Goal: Information Seeking & Learning: Learn about a topic

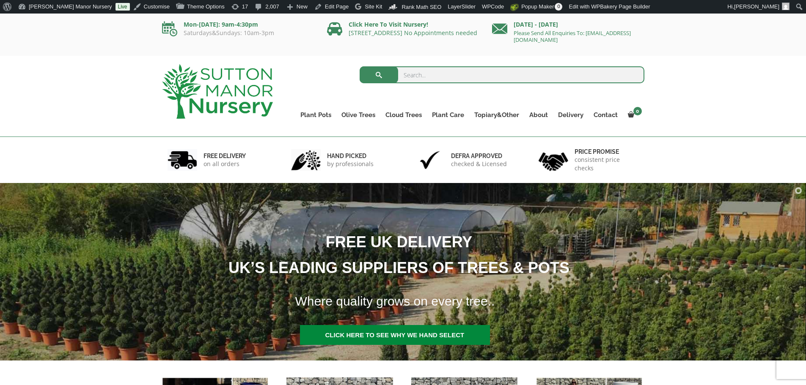
click at [244, 92] on img at bounding box center [217, 91] width 111 height 55
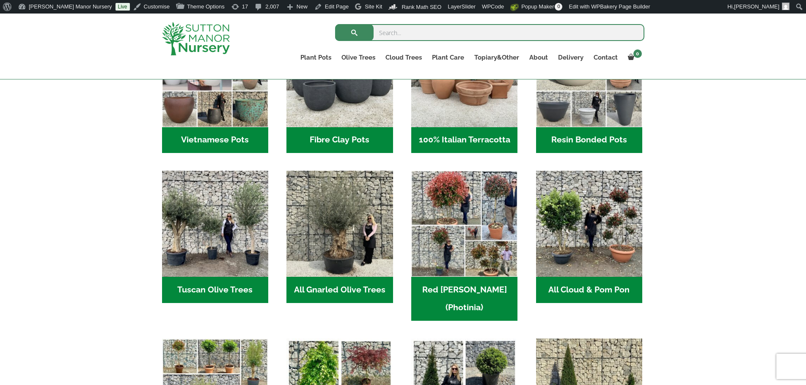
scroll to position [254, 0]
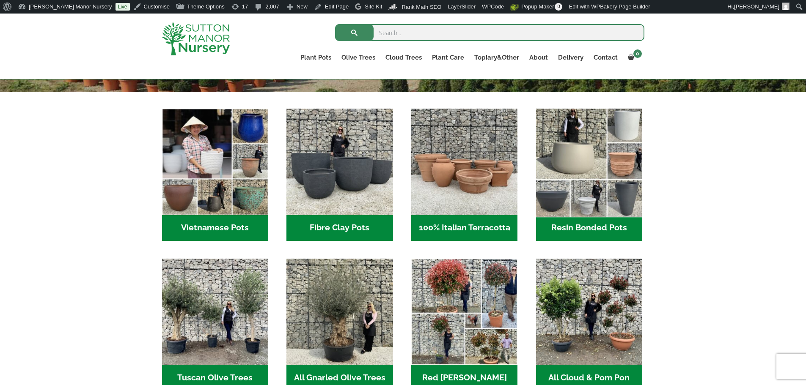
click at [611, 178] on img "Visit product category Resin Bonded Pots" at bounding box center [589, 162] width 112 height 112
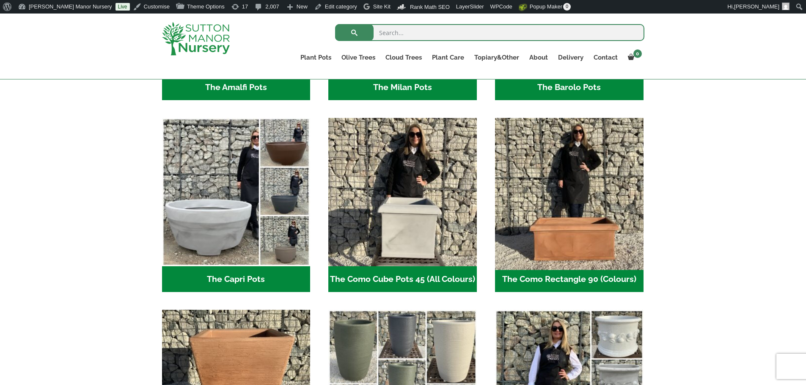
scroll to position [465, 0]
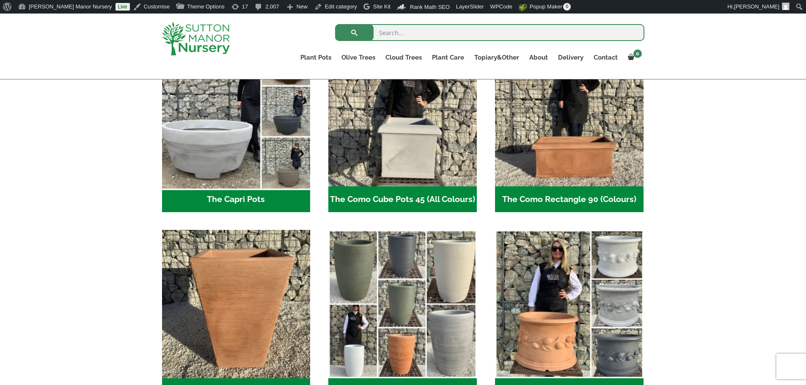
click at [204, 145] on img "Visit product category The Capri Pots" at bounding box center [236, 113] width 156 height 156
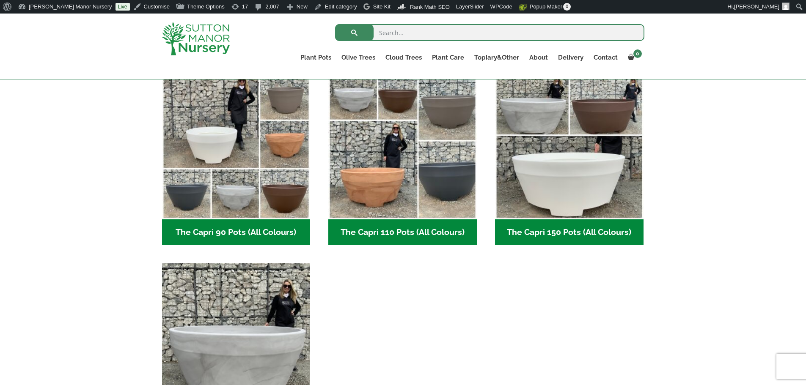
scroll to position [423, 0]
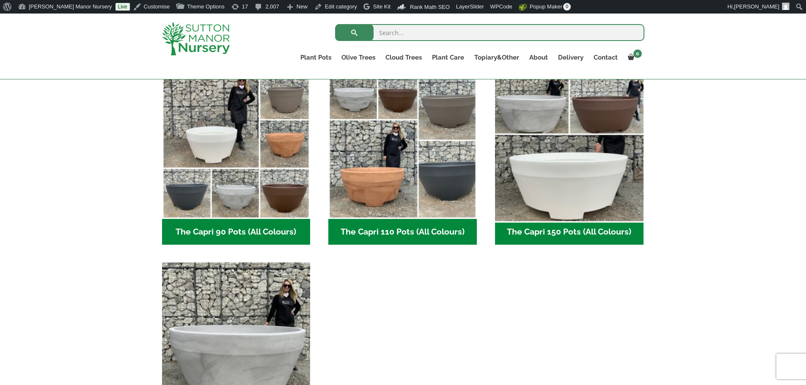
click at [617, 195] on img "Visit product category The Capri 150 Pots (All Colours)" at bounding box center [569, 145] width 156 height 156
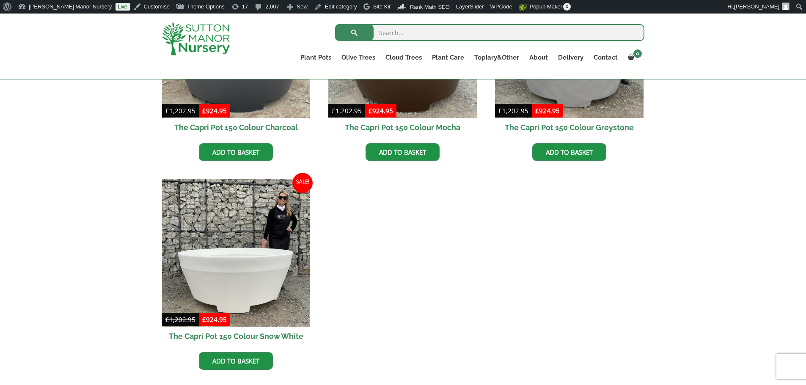
scroll to position [338, 0]
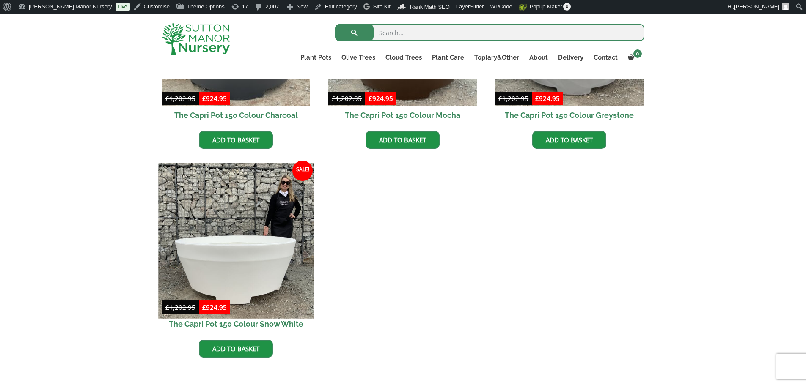
click at [269, 242] on img at bounding box center [236, 241] width 156 height 156
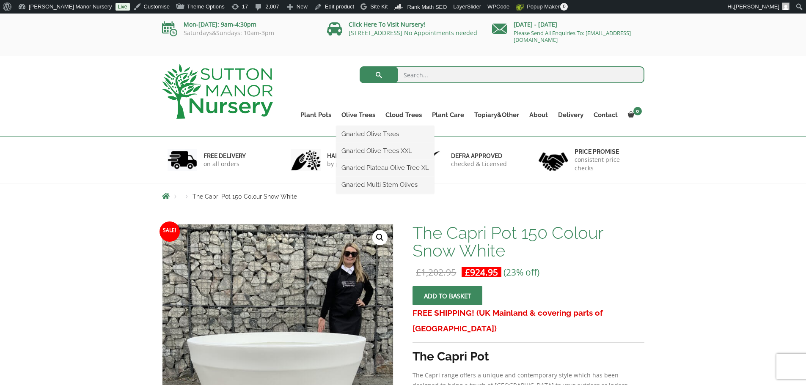
click at [356, 126] on ul "Gnarled Olive Trees Gnarled Olive Trees XXL Gnarled Plateau Olive Tree XL Gnarl…" at bounding box center [385, 160] width 98 height 68
click at [357, 117] on link "Olive Trees" at bounding box center [358, 115] width 44 height 12
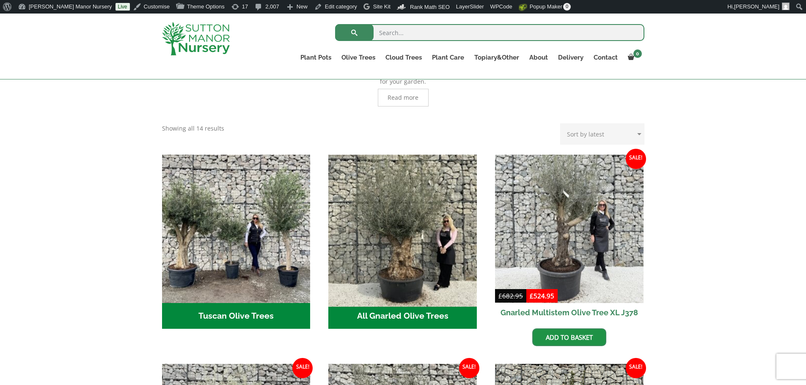
scroll to position [254, 0]
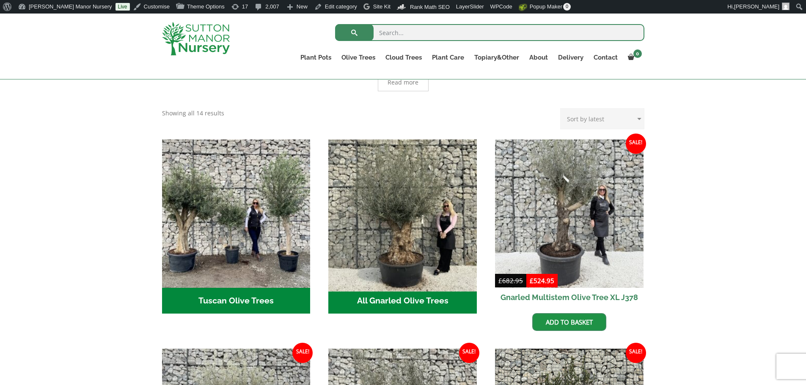
click at [433, 236] on img "Visit product category All Gnarled Olive Trees" at bounding box center [403, 214] width 156 height 156
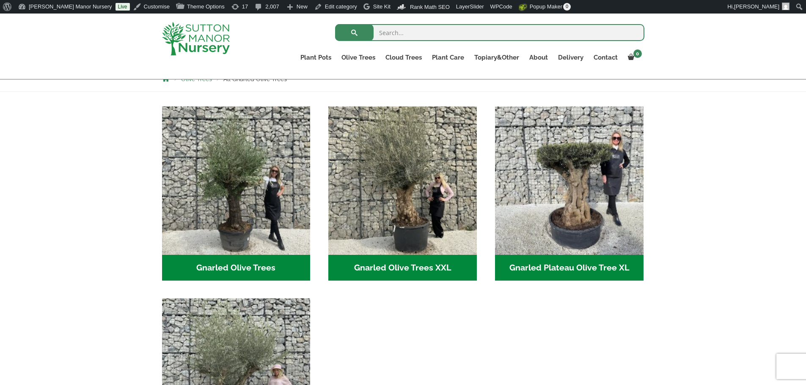
scroll to position [169, 0]
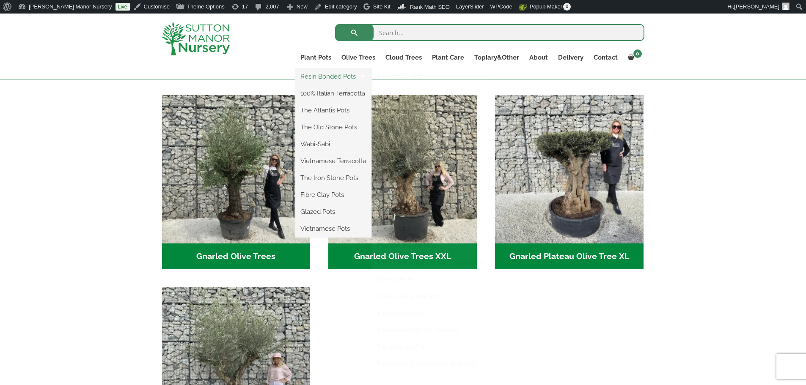
click at [318, 75] on link "Resin Bonded Pots" at bounding box center [333, 76] width 76 height 13
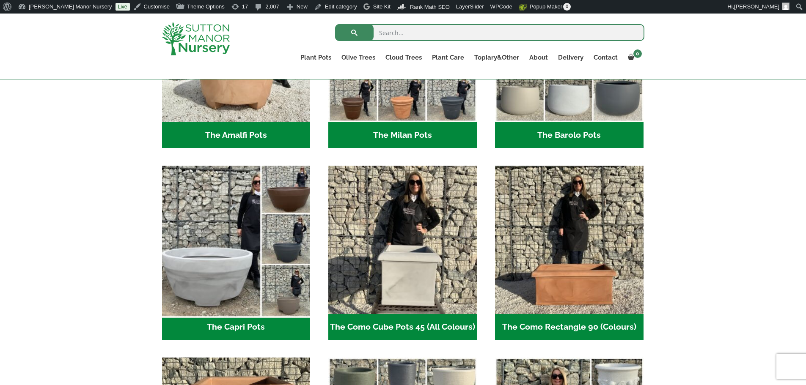
scroll to position [338, 0]
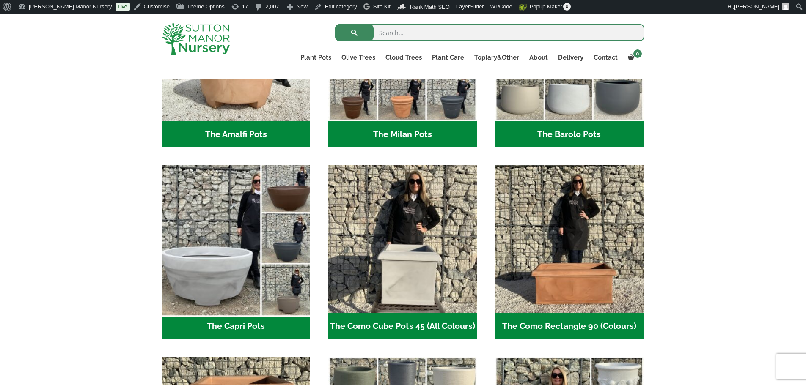
click at [244, 241] on img "Visit product category The Capri Pots" at bounding box center [236, 240] width 156 height 156
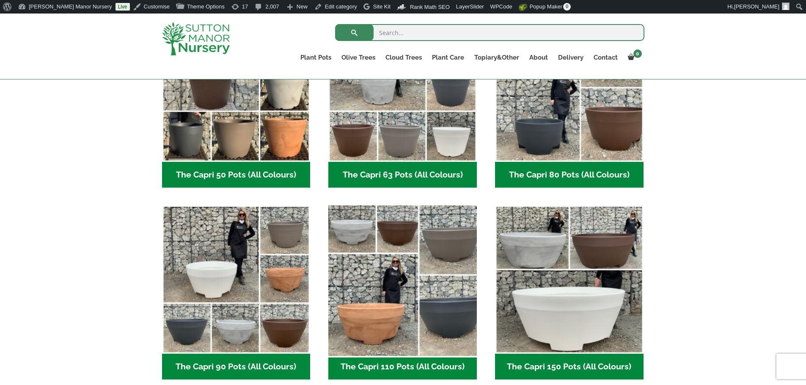
scroll to position [296, 0]
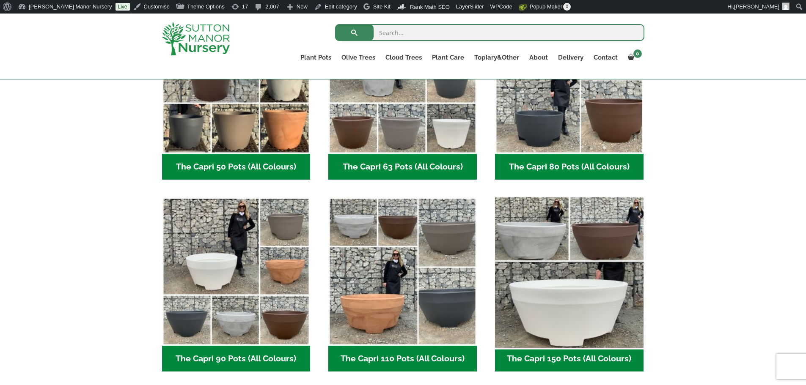
click at [547, 268] on img "Visit product category The Capri 150 Pots (All Colours)" at bounding box center [569, 272] width 156 height 156
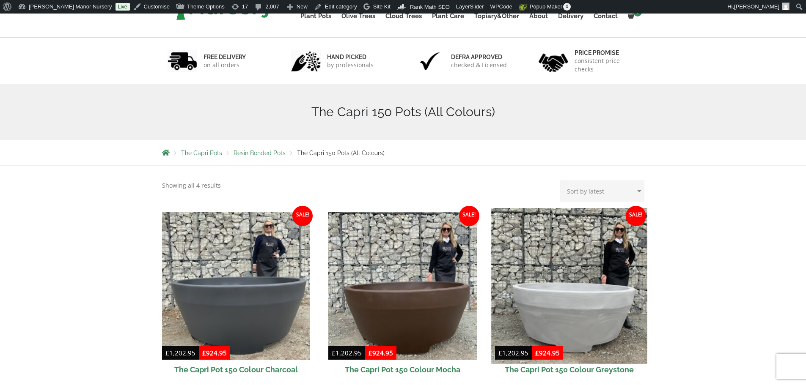
scroll to position [211, 0]
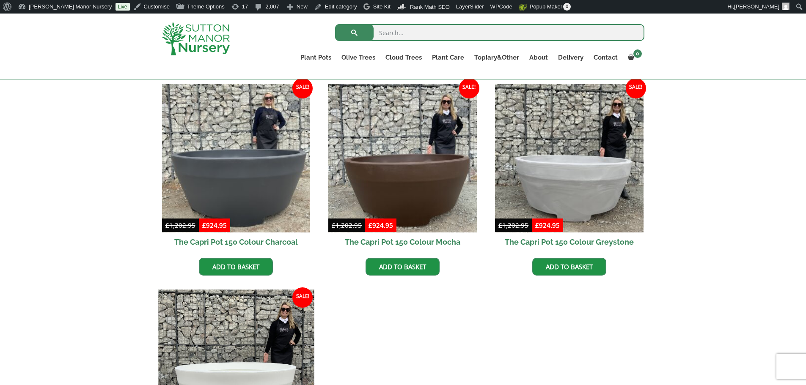
click at [285, 316] on img at bounding box center [236, 368] width 156 height 156
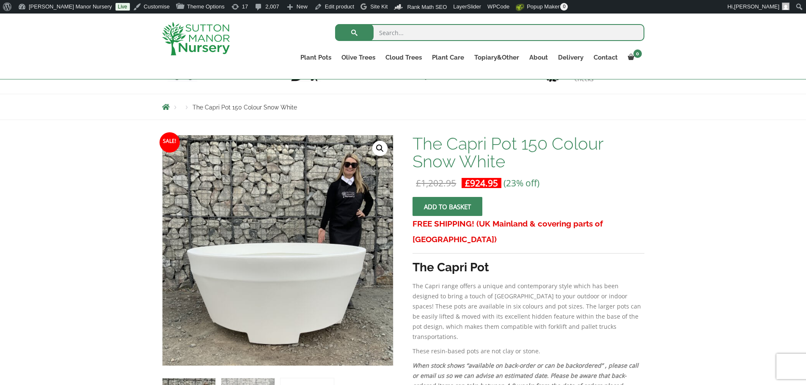
scroll to position [85, 0]
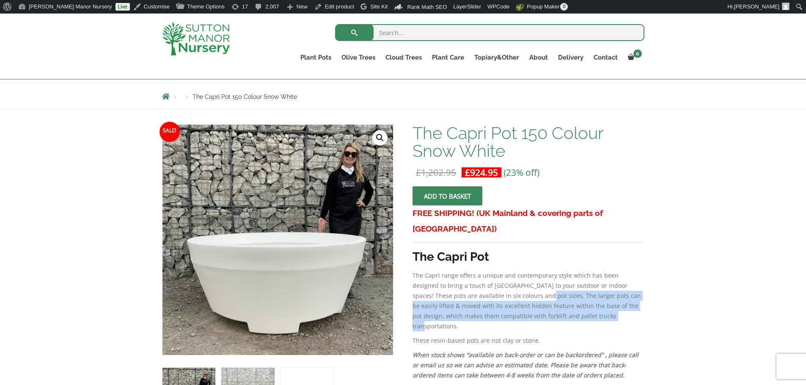
drag, startPoint x: 490, startPoint y: 280, endPoint x: 597, endPoint y: 299, distance: 108.8
click at [597, 299] on p "The Capri range offers a unique and contemporary style which has been designed …" at bounding box center [527, 301] width 231 height 61
copy p "The larger pots can be easily lifted & moved with its excellent hidden feature …"
